Goal: Information Seeking & Learning: Learn about a topic

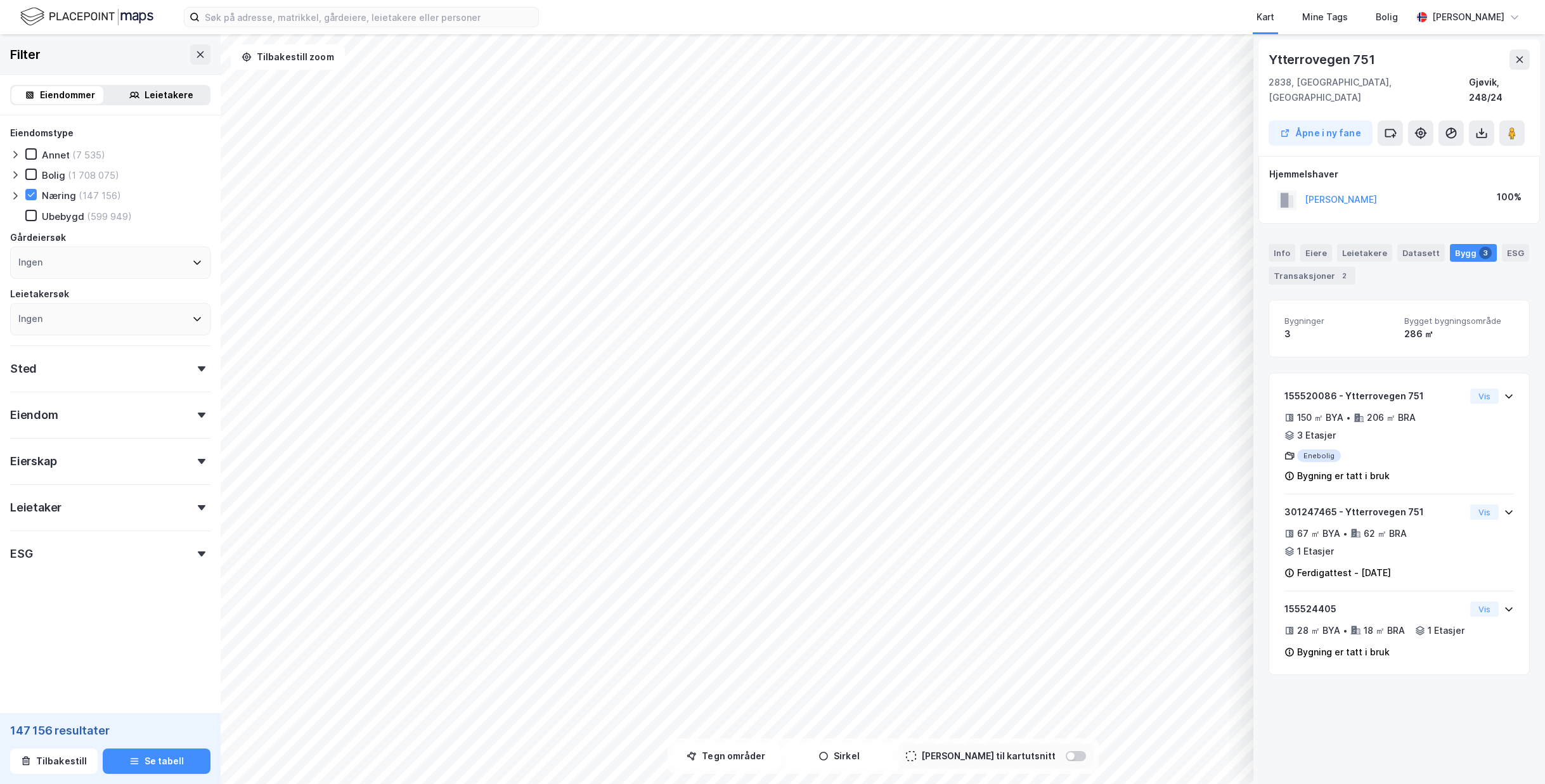
click at [1295, 244] on div "Info Eiere Leietakere Datasett Bygg 3 ESG Transaksjoner 2" at bounding box center [1399, 264] width 261 height 40
click at [1282, 244] on div "Info" at bounding box center [1282, 253] width 26 height 18
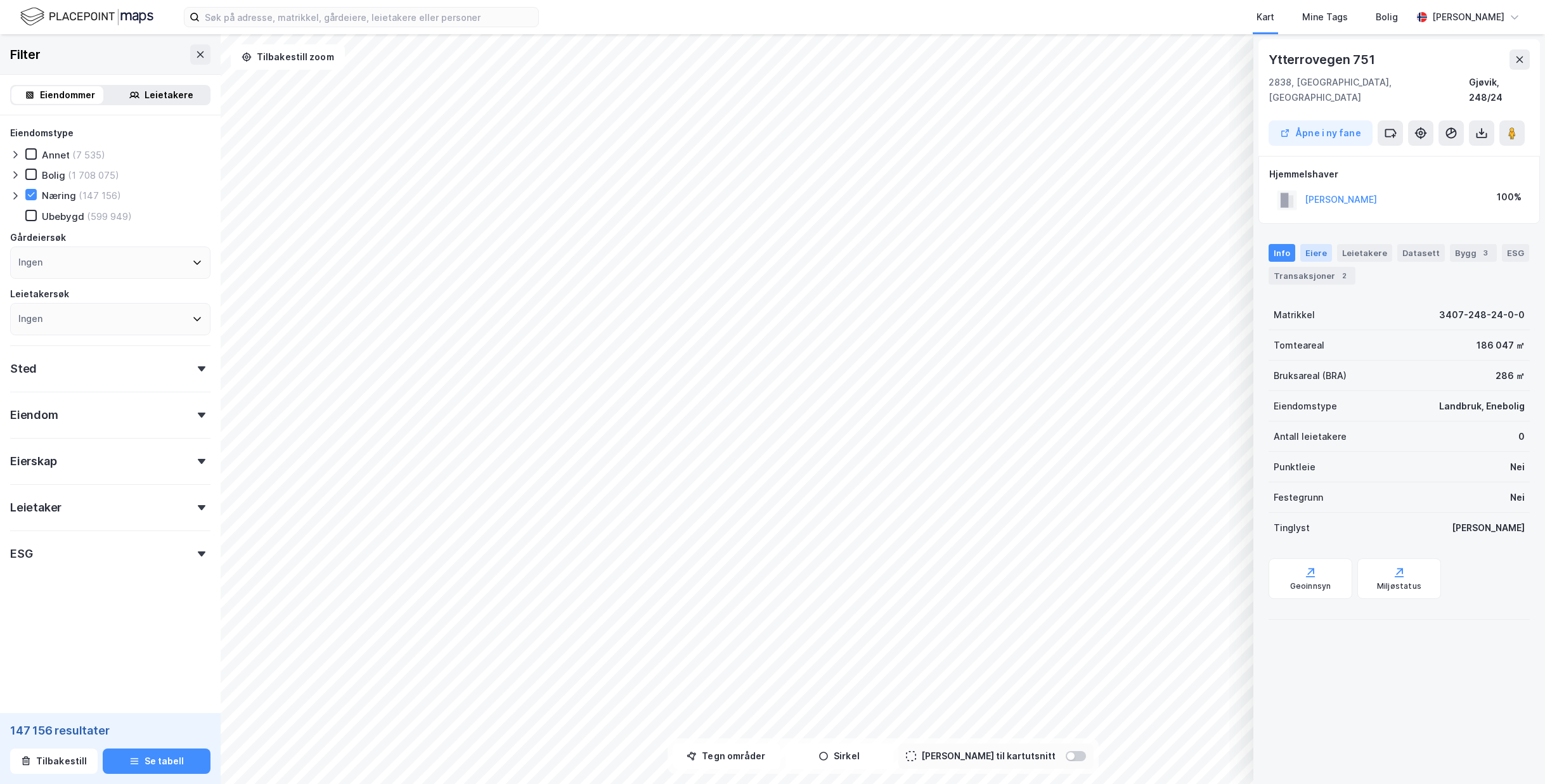
click at [1318, 244] on div "Eiere" at bounding box center [1316, 253] width 32 height 18
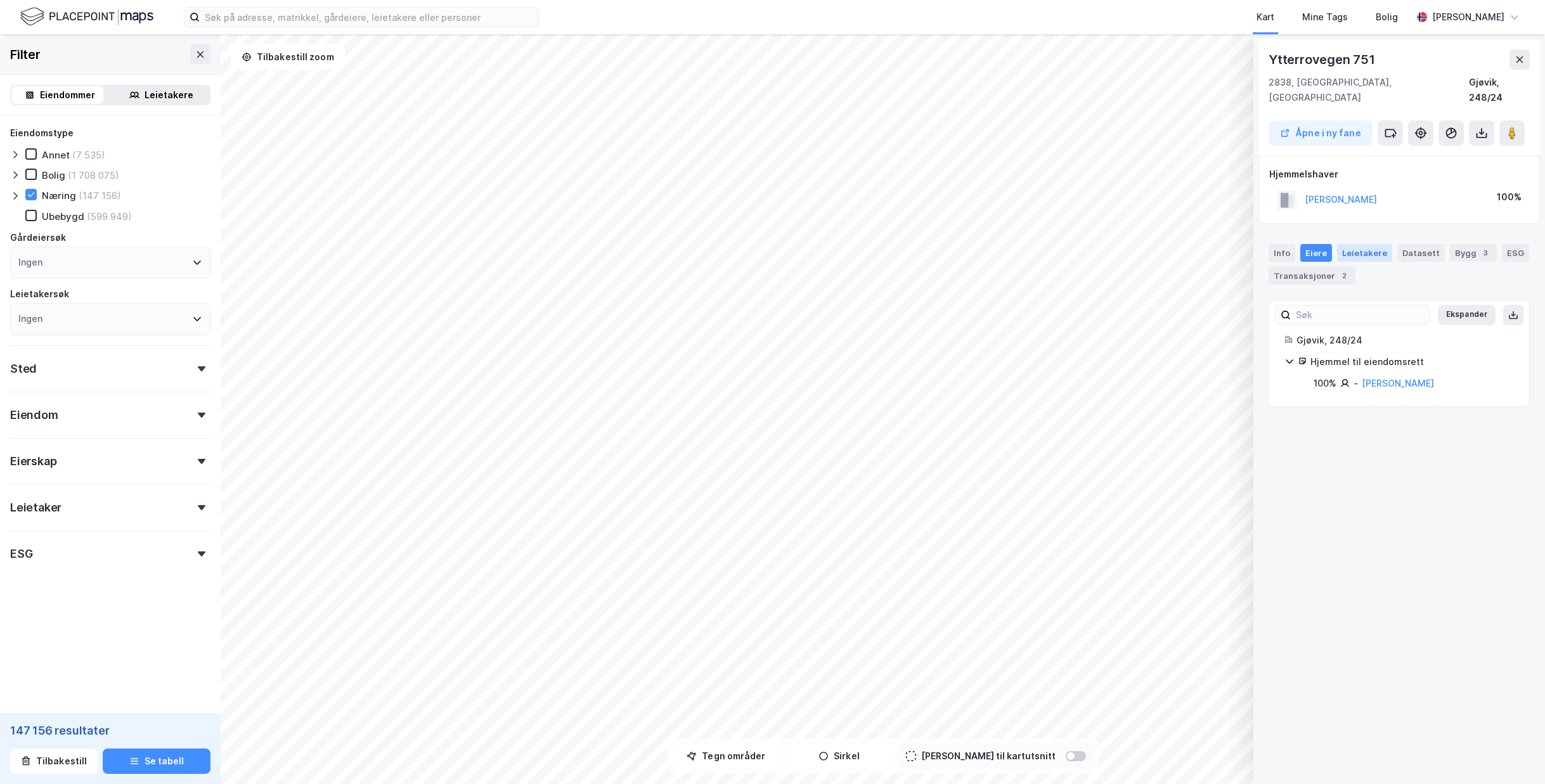
click at [1354, 244] on div "Leietakere" at bounding box center [1365, 253] width 55 height 18
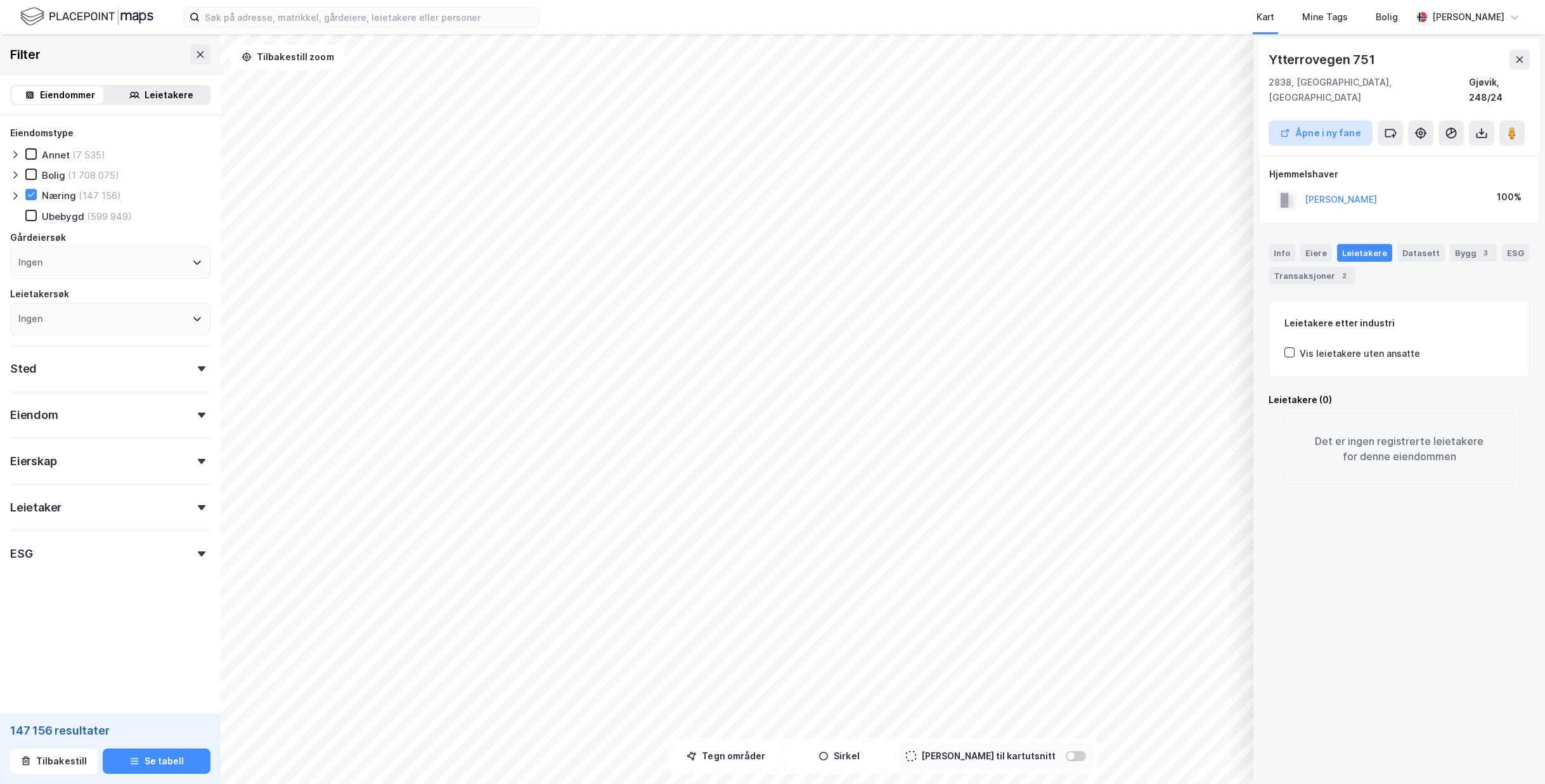
click at [1326, 123] on button "Åpne i ny fane" at bounding box center [1321, 133] width 104 height 26
click at [195, 53] on icon at bounding box center [200, 54] width 10 height 10
